Goal: Information Seeking & Learning: Learn about a topic

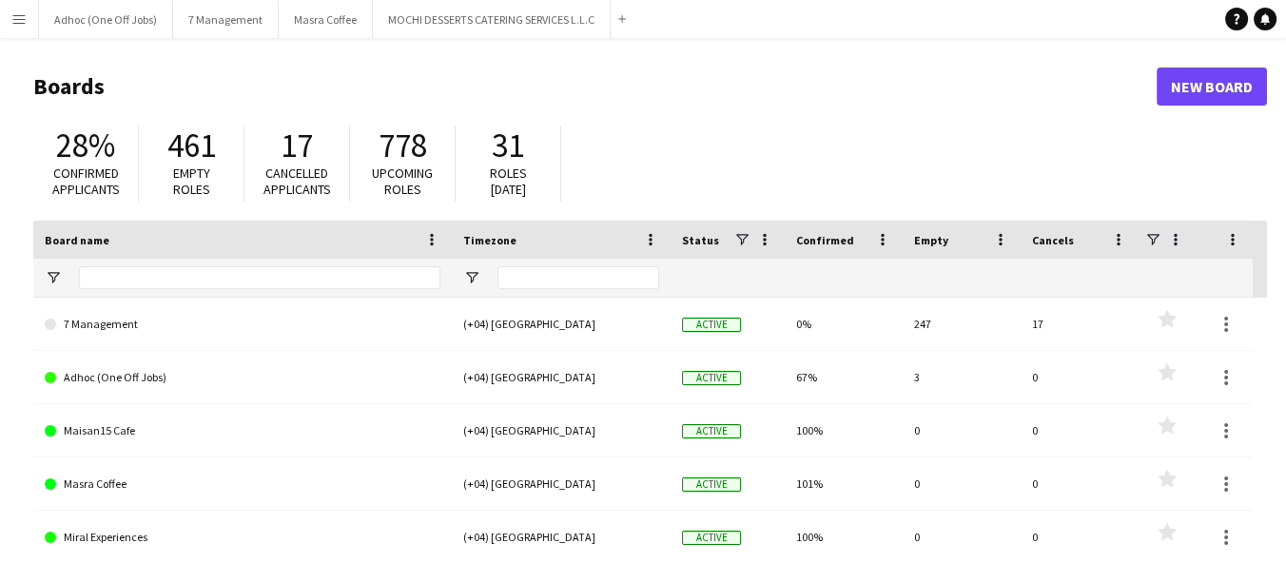
click at [30, 19] on button "Menu" at bounding box center [19, 19] width 38 height 38
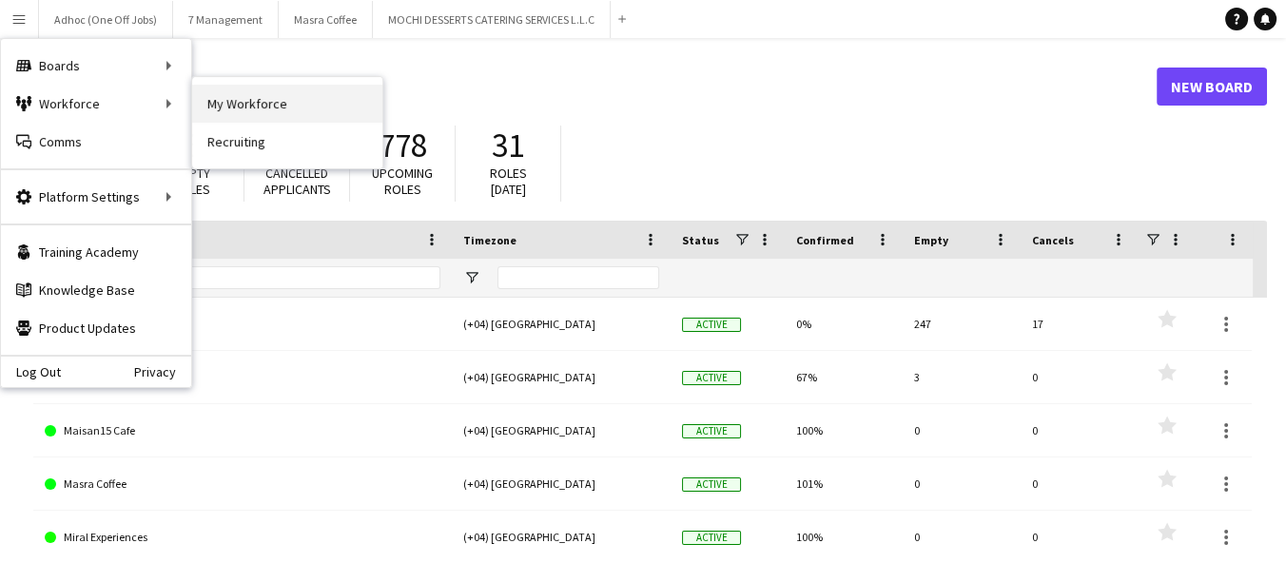
click at [233, 104] on link "My Workforce" at bounding box center [287, 104] width 190 height 38
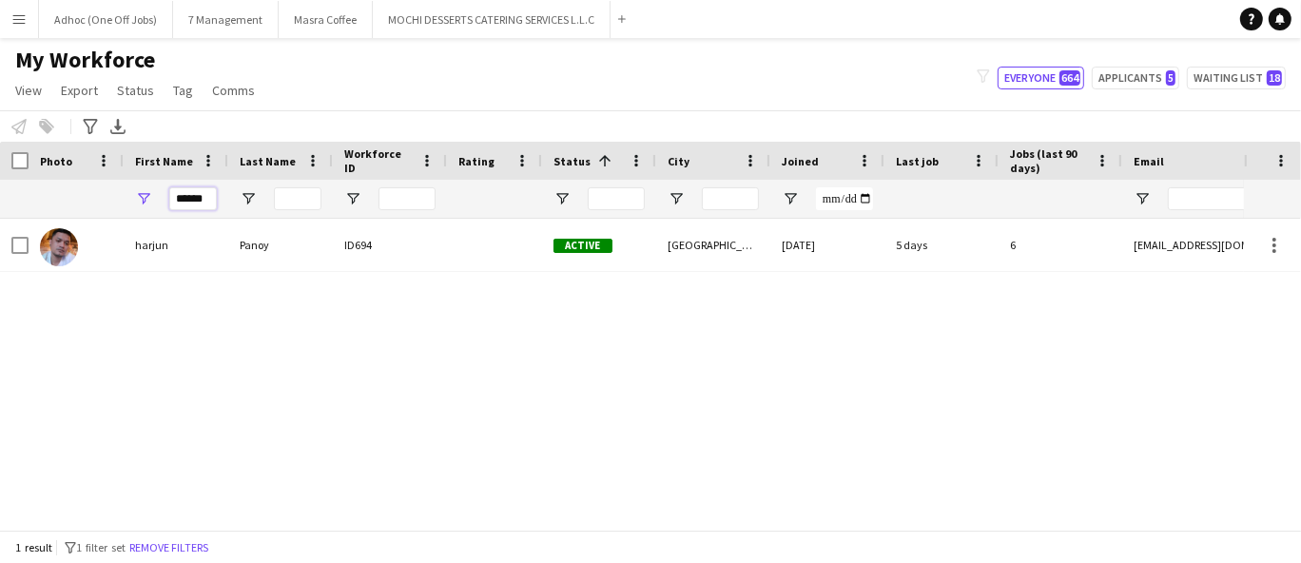
click at [213, 198] on input "******" at bounding box center [193, 198] width 48 height 23
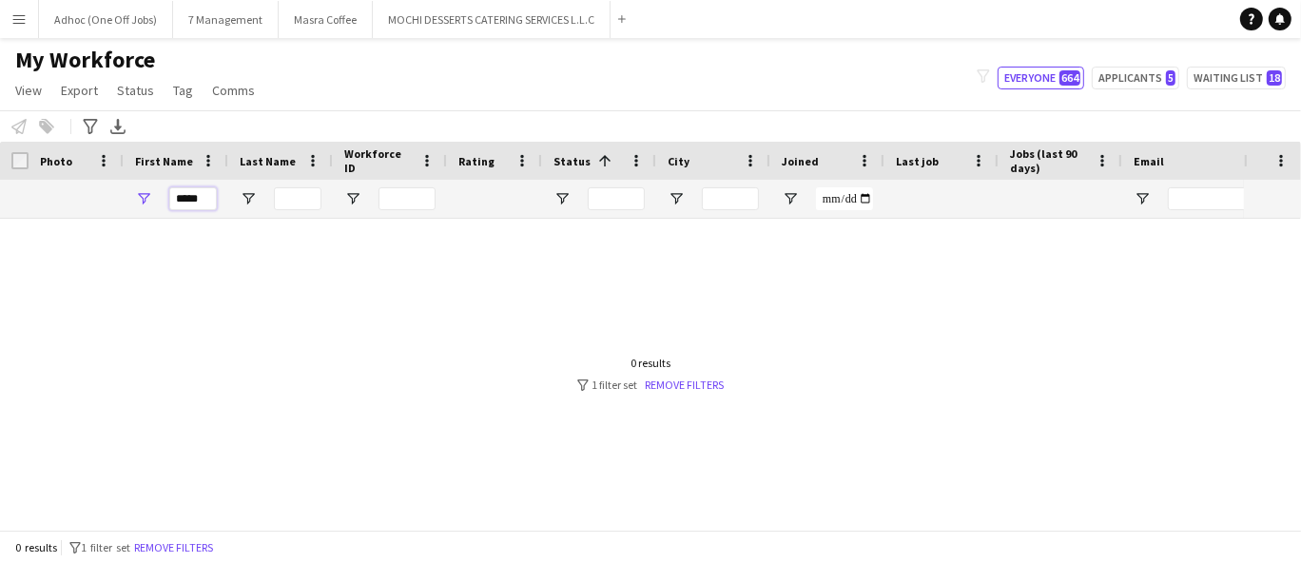
type input "*****"
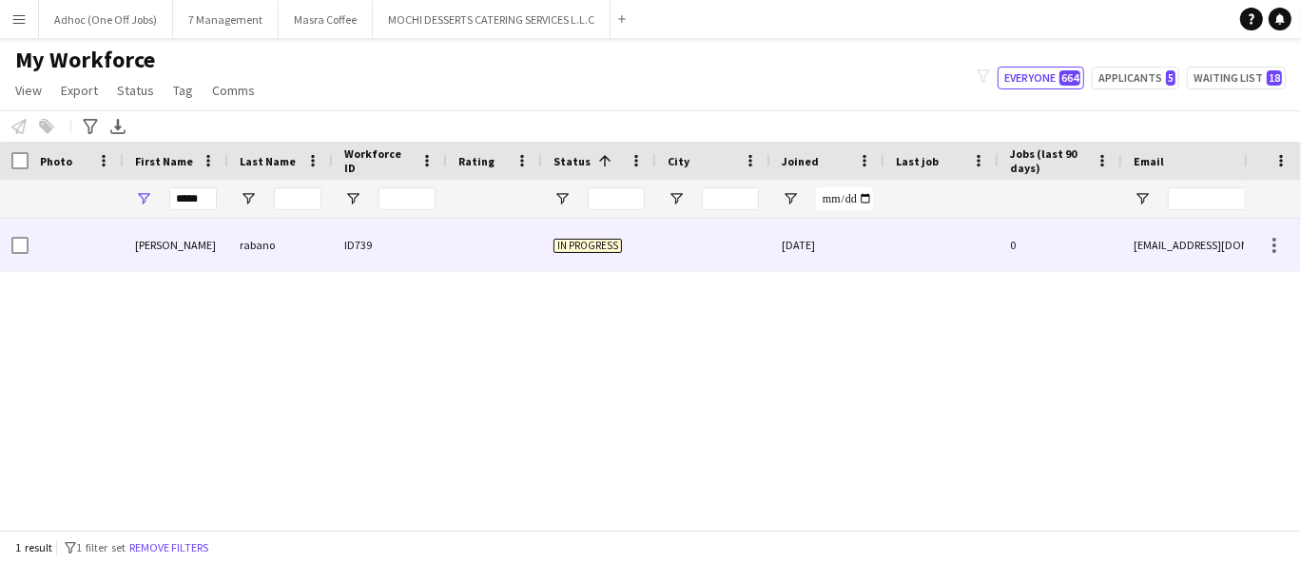
click at [321, 255] on div "rabano" at bounding box center [280, 245] width 105 height 52
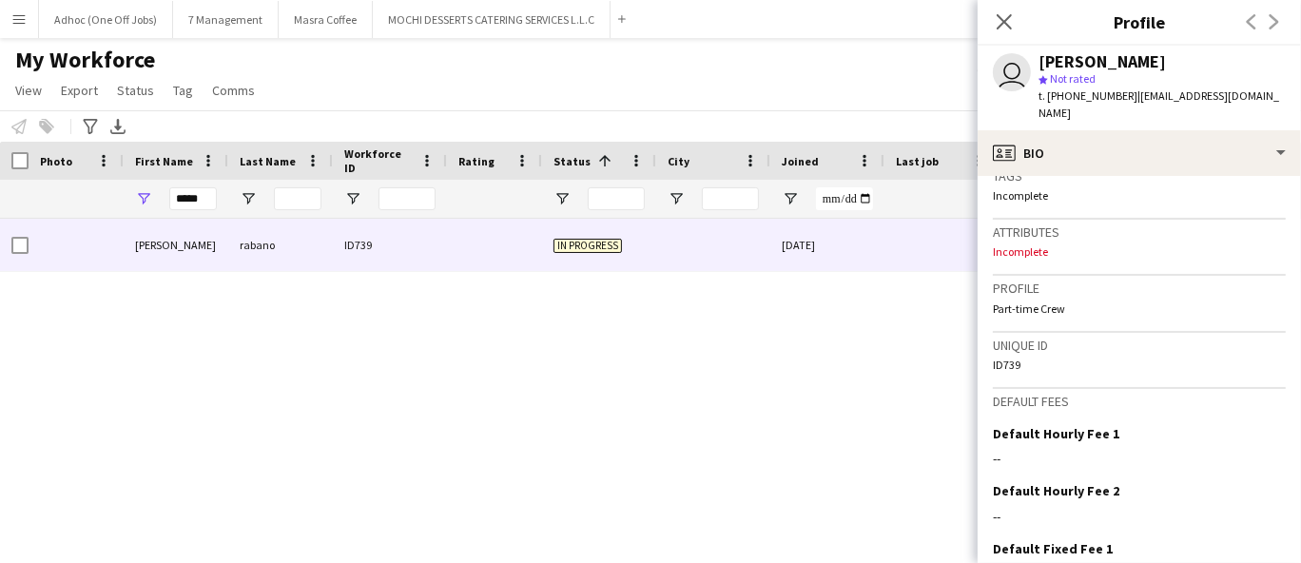
scroll to position [845, 0]
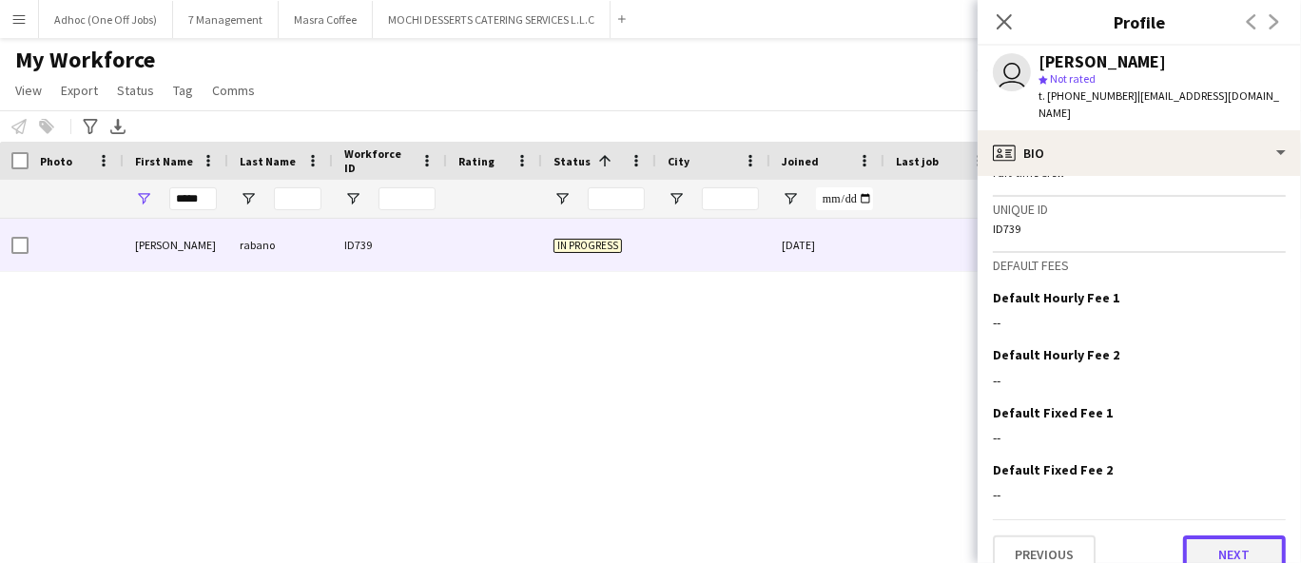
click at [1207, 536] on button "Next" at bounding box center [1234, 555] width 103 height 38
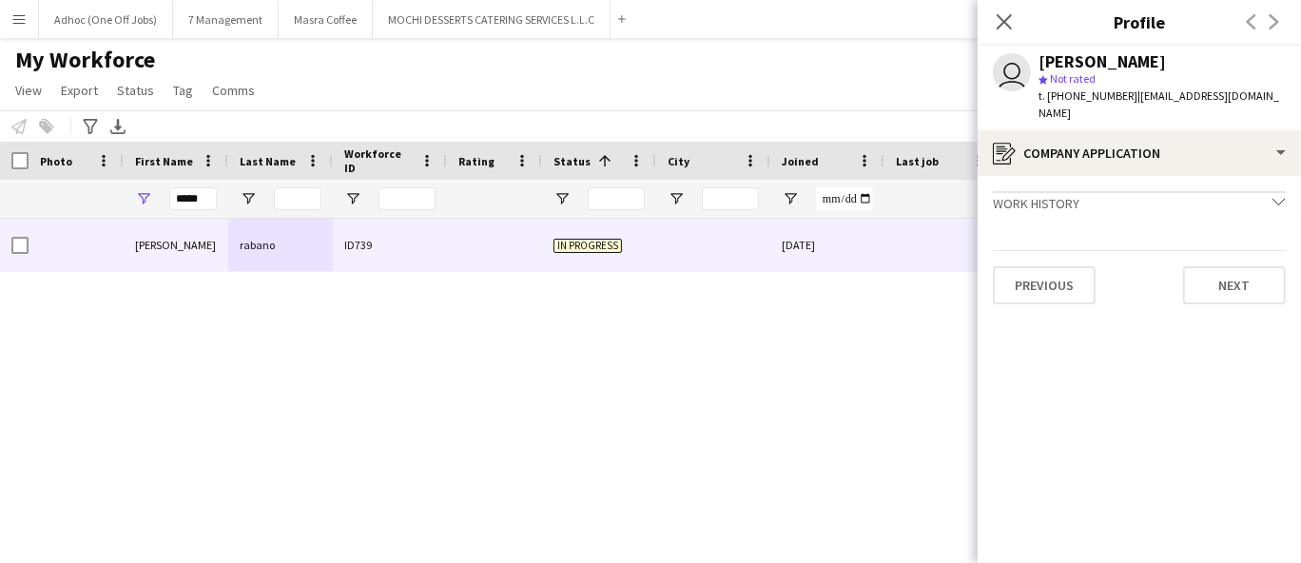
click at [1253, 290] on app-crew-profile-application "Work history chevron-down Incomplete Previous Next" at bounding box center [1139, 369] width 323 height 387
click at [1253, 266] on button "Next" at bounding box center [1234, 285] width 103 height 38
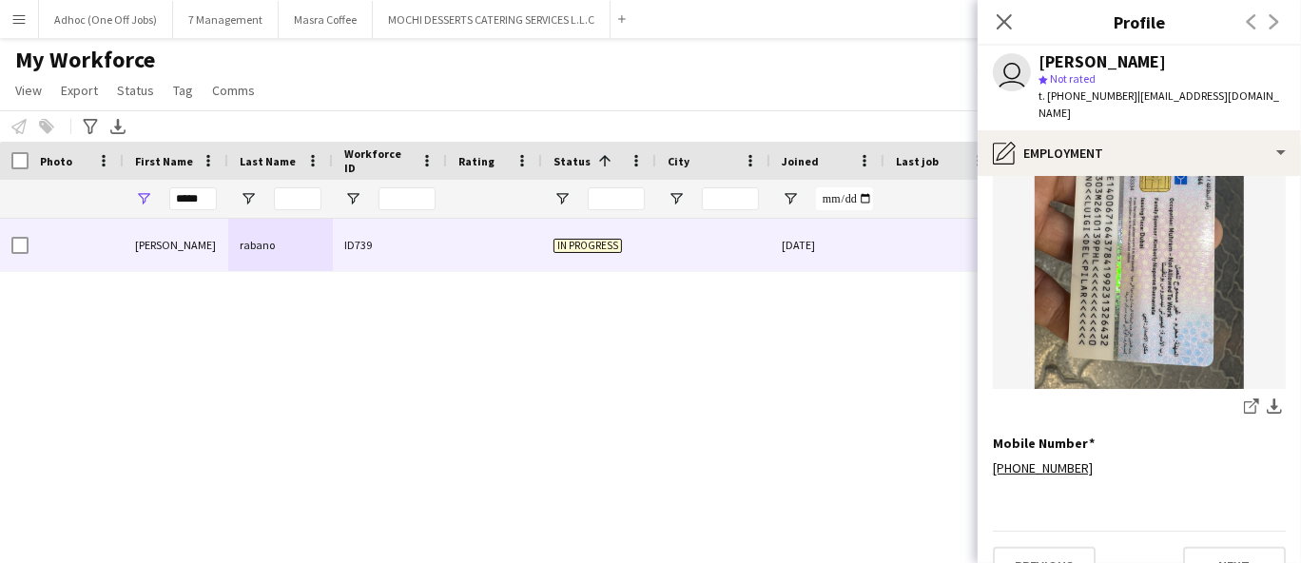
scroll to position [473, 0]
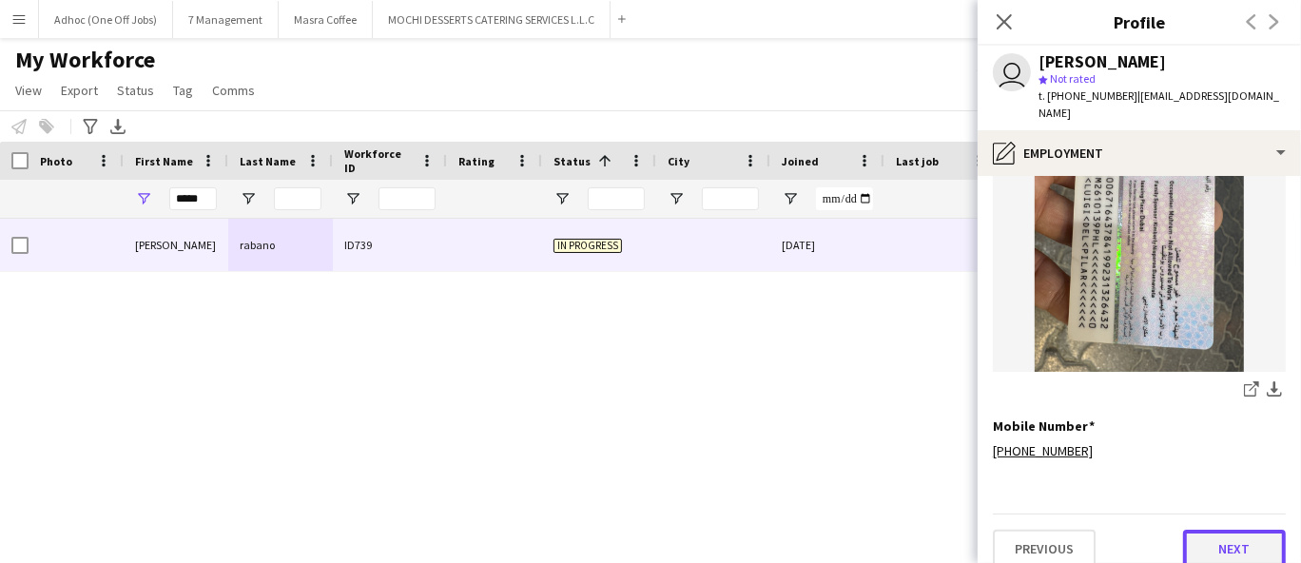
click at [1220, 530] on button "Next" at bounding box center [1234, 549] width 103 height 38
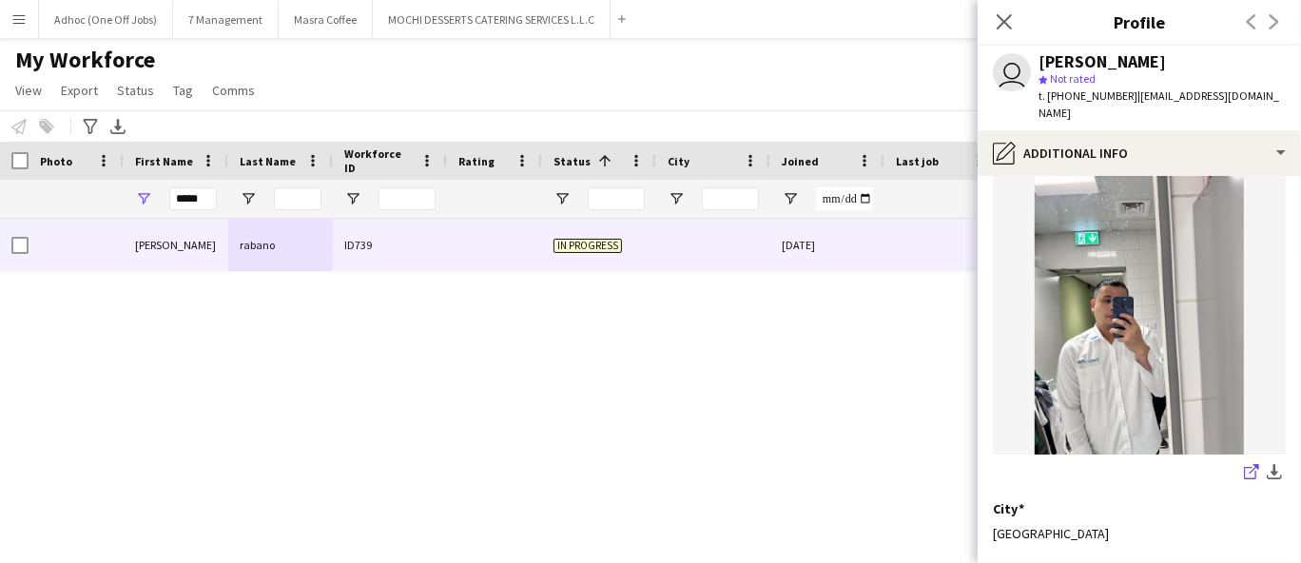
scroll to position [238, 0]
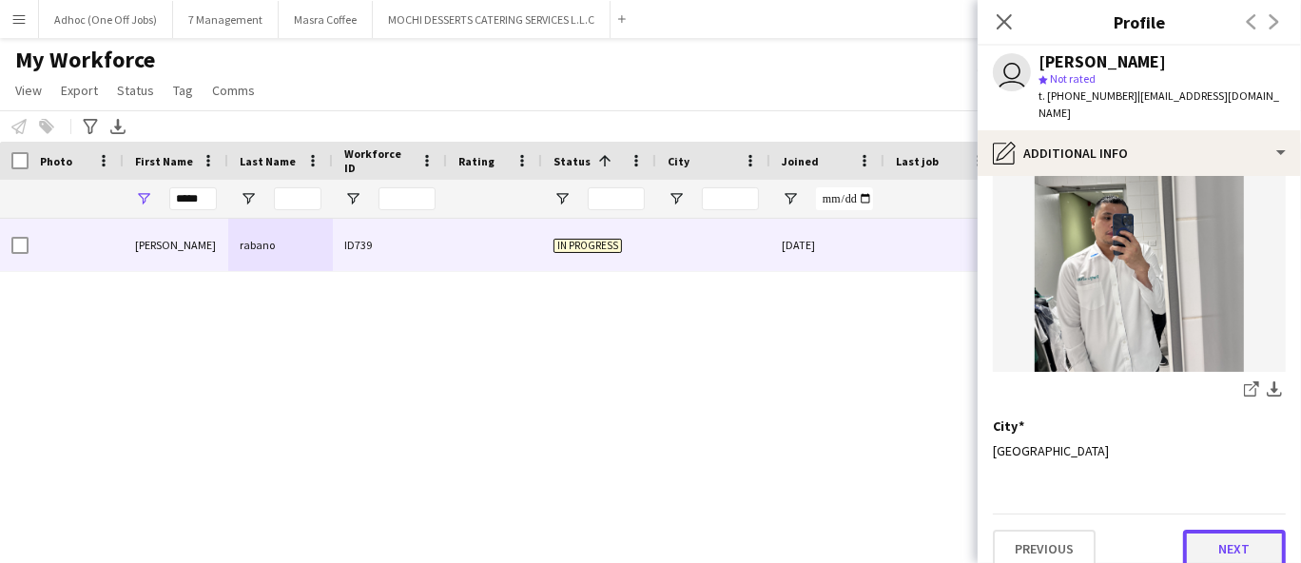
click at [1234, 530] on button "Next" at bounding box center [1234, 549] width 103 height 38
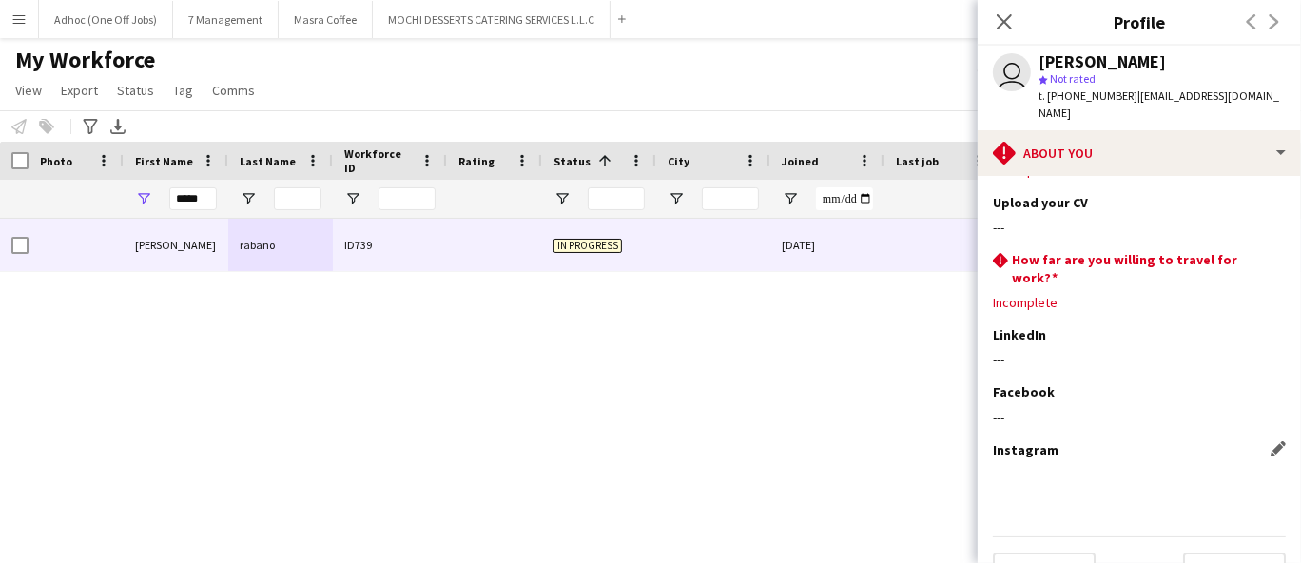
scroll to position [82, 0]
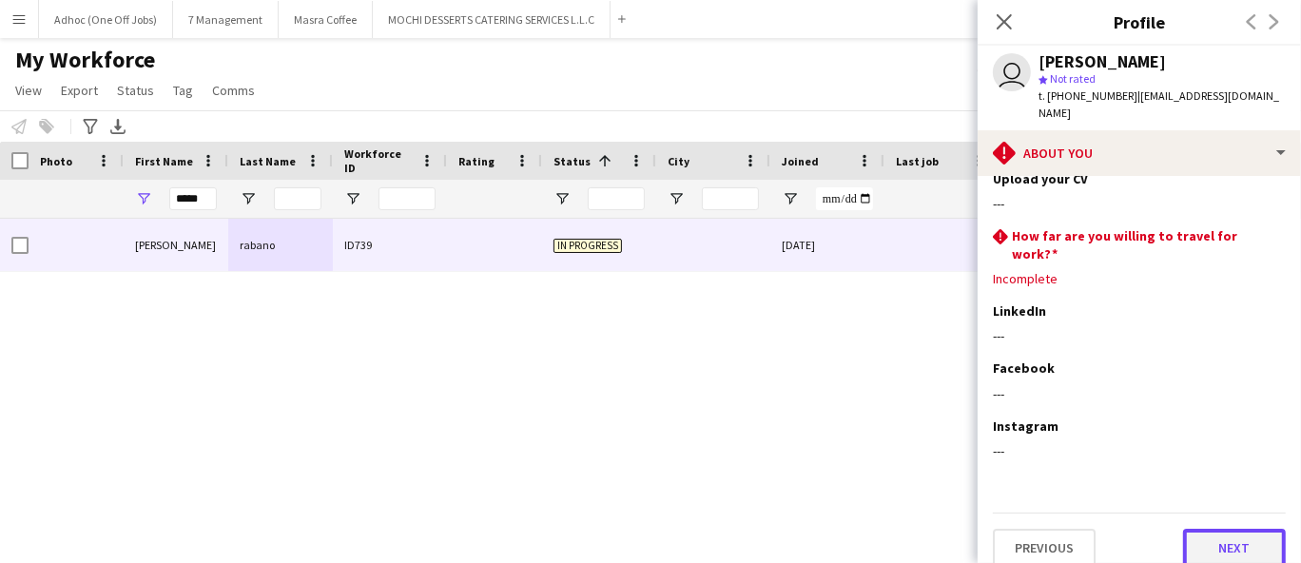
click at [1224, 535] on button "Next" at bounding box center [1234, 548] width 103 height 38
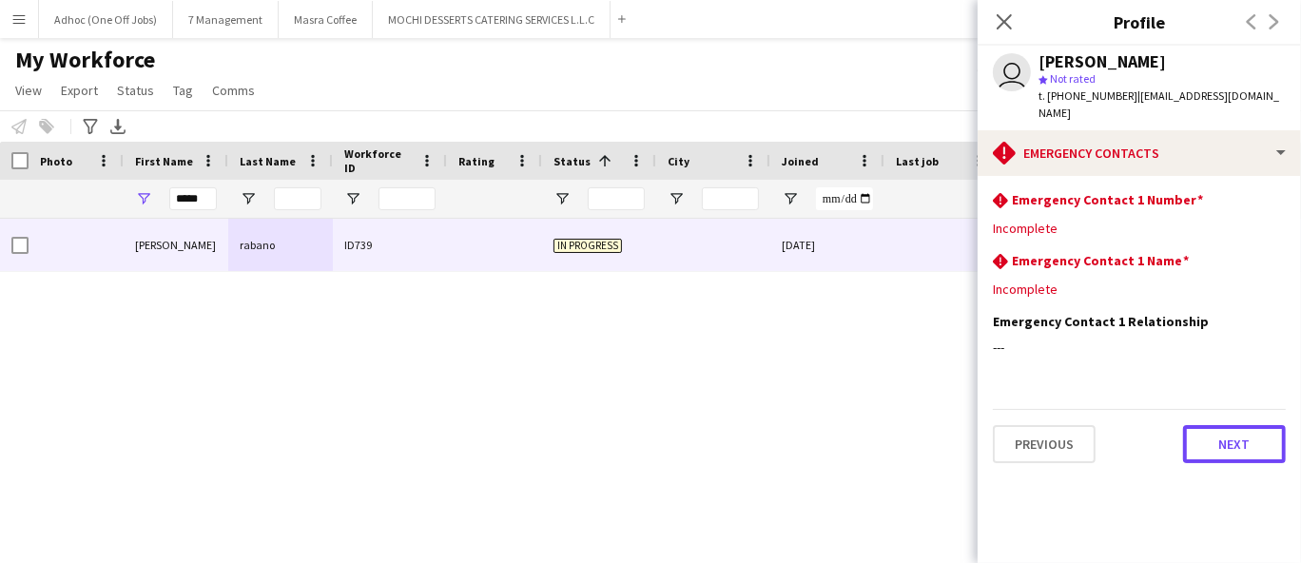
click at [1234, 425] on button "Next" at bounding box center [1234, 444] width 103 height 38
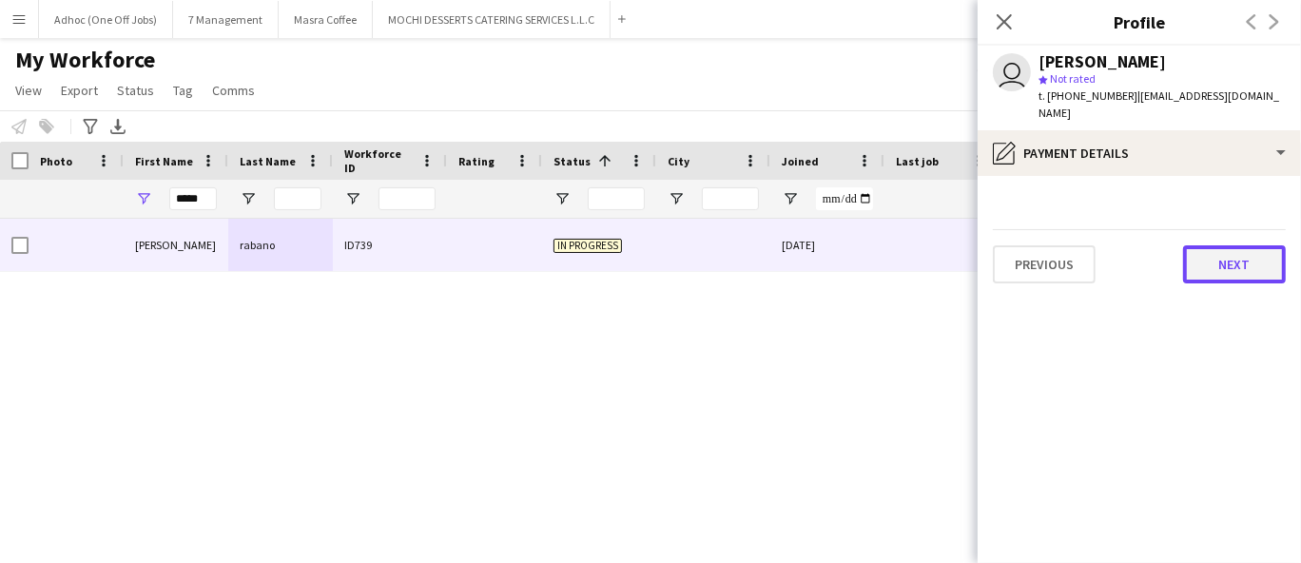
click at [1224, 245] on button "Next" at bounding box center [1234, 264] width 103 height 38
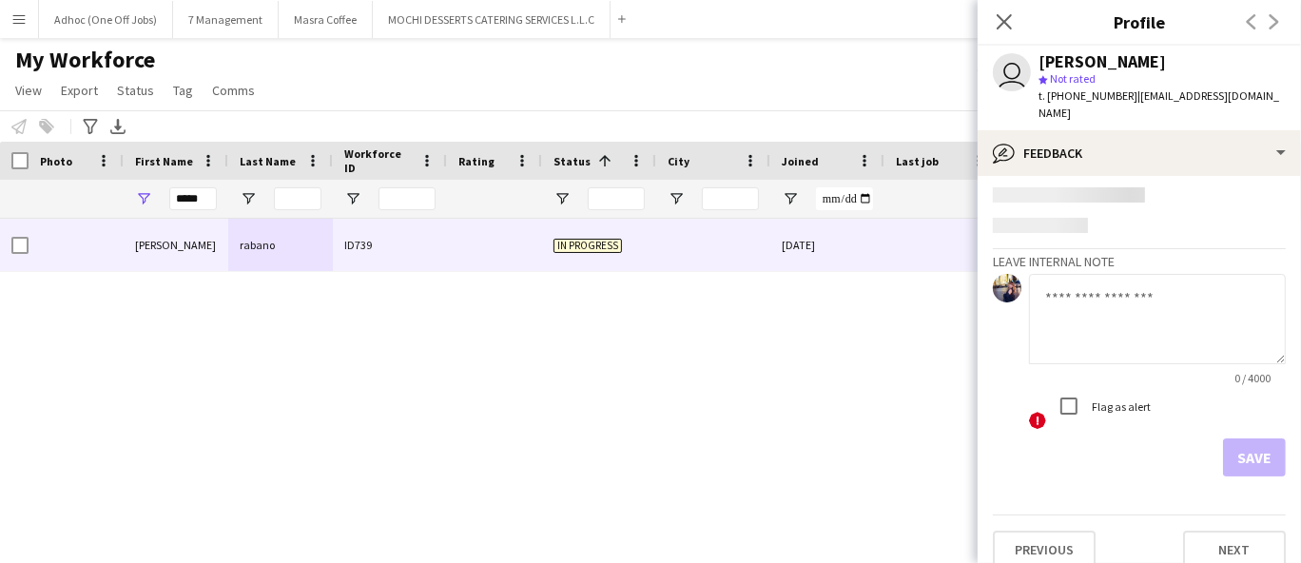
scroll to position [47, 0]
click at [1200, 544] on button "Next" at bounding box center [1234, 551] width 103 height 38
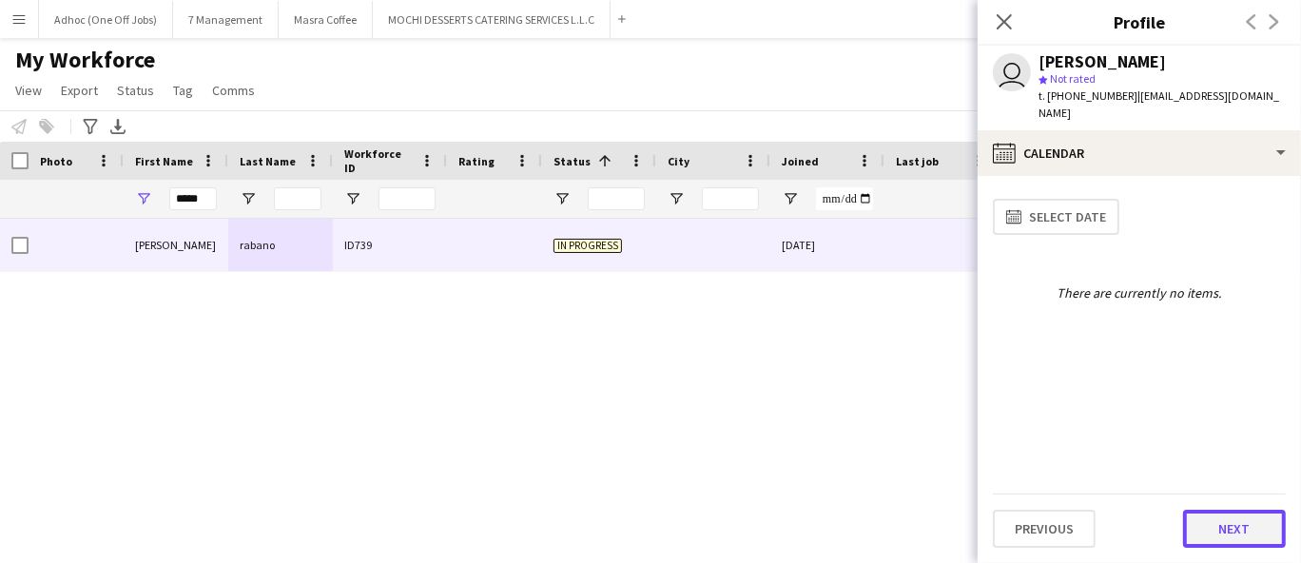
click at [1200, 533] on button "Next" at bounding box center [1234, 529] width 103 height 38
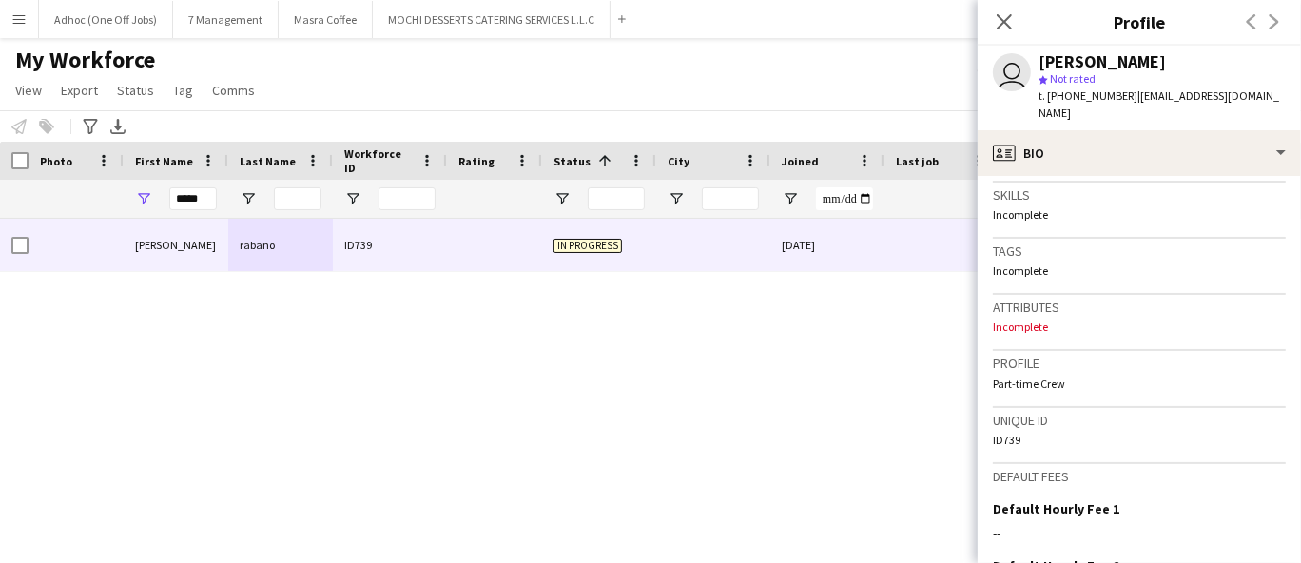
scroll to position [845, 0]
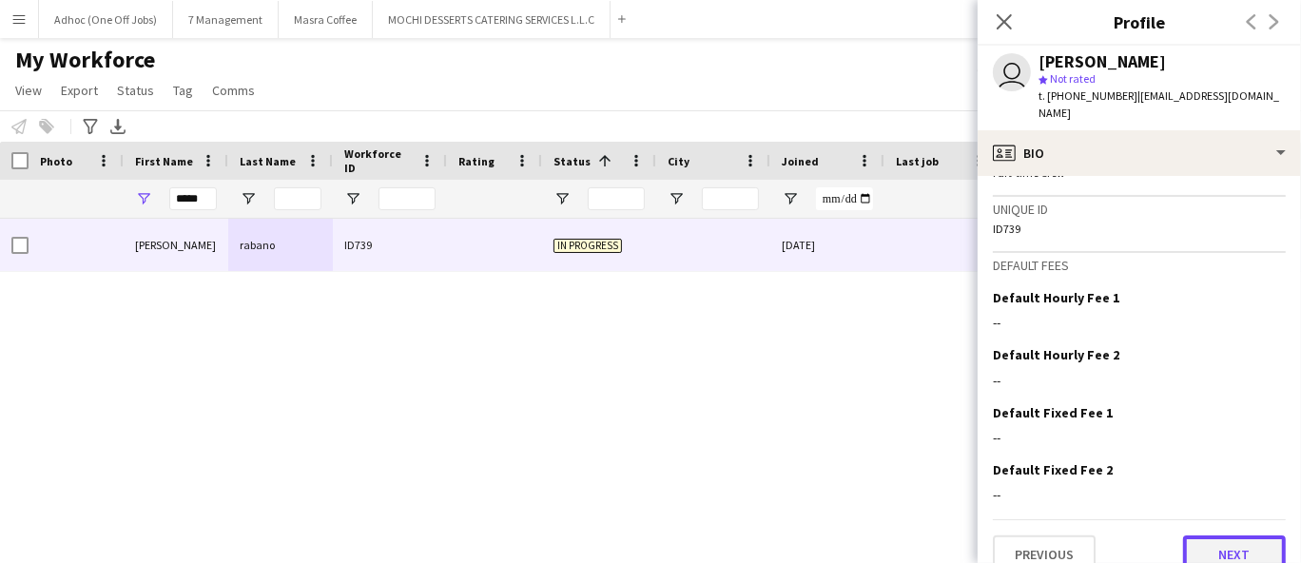
click at [1209, 536] on button "Next" at bounding box center [1234, 555] width 103 height 38
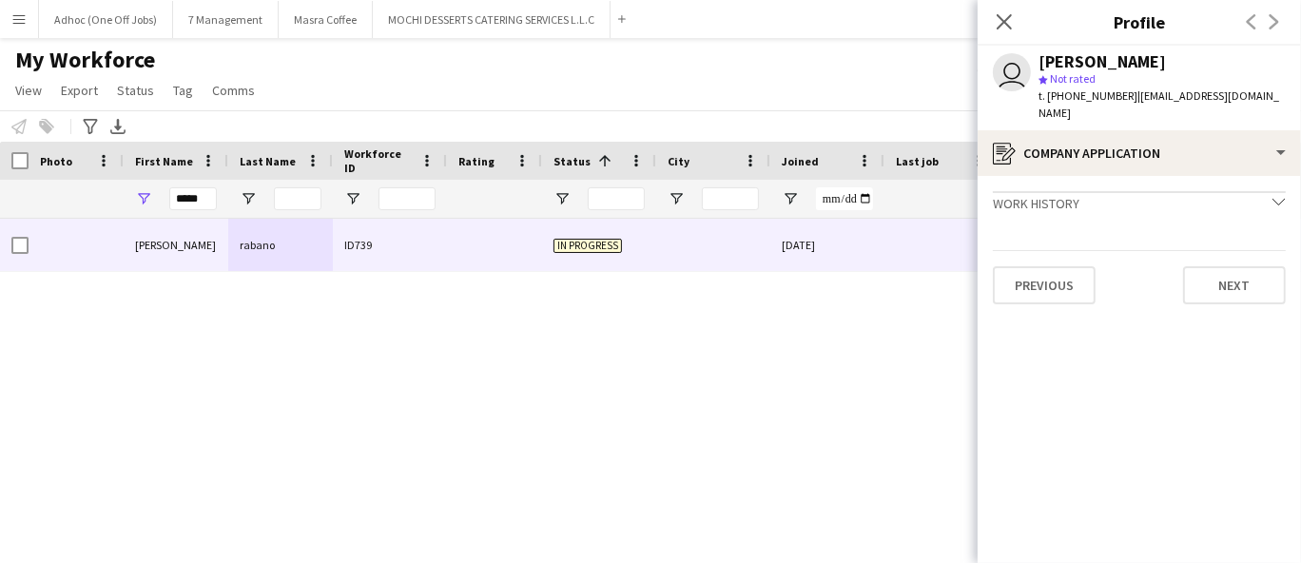
click at [1224, 250] on div "Previous Next" at bounding box center [1139, 277] width 293 height 54
click at [1235, 280] on button "Next" at bounding box center [1234, 285] width 103 height 38
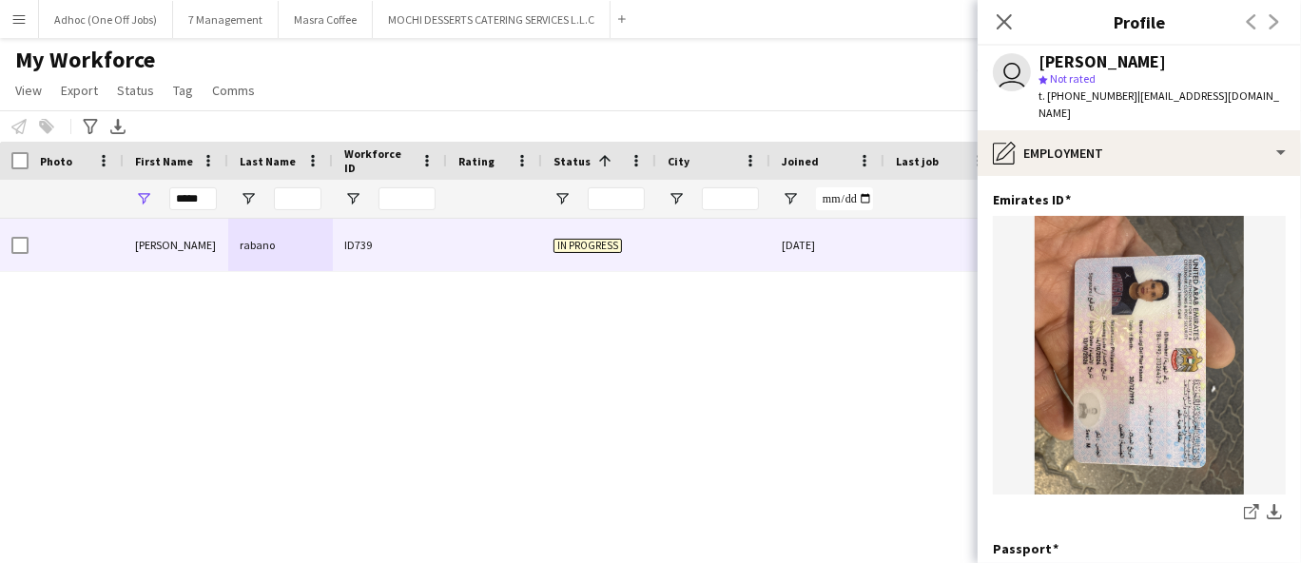
click at [106, 290] on div "[PERSON_NAME] ID739 In progress [DATE] 0 [EMAIL_ADDRESS][DOMAIN_NAME]" at bounding box center [622, 367] width 1244 height 296
click at [1017, 20] on div "Close pop-in" at bounding box center [1004, 22] width 53 height 44
click at [996, 19] on icon "Close pop-in" at bounding box center [1004, 21] width 18 height 18
